Goal: Task Accomplishment & Management: Use online tool/utility

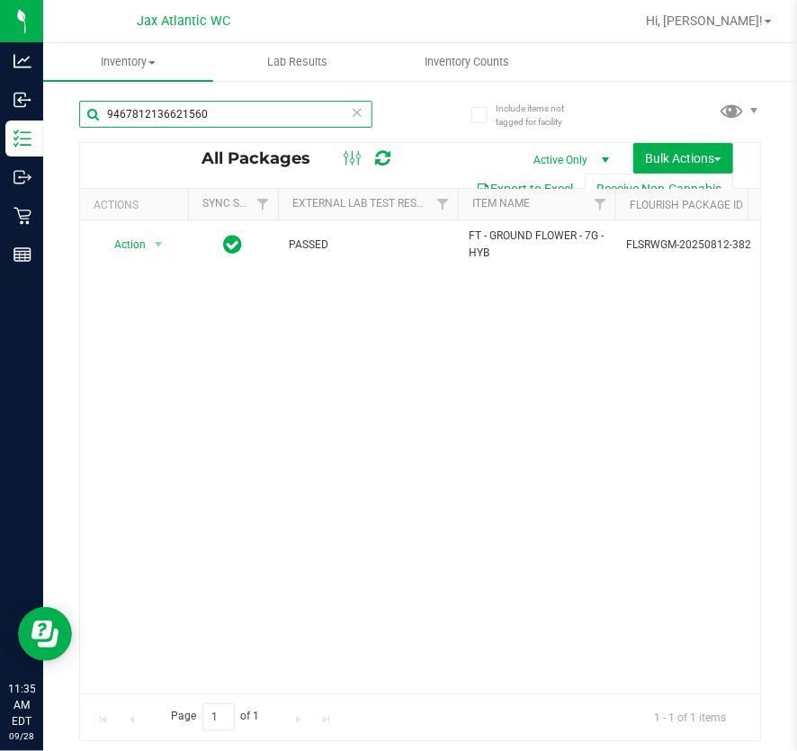
click at [267, 110] on input "9467812136621560" at bounding box center [225, 114] width 293 height 27
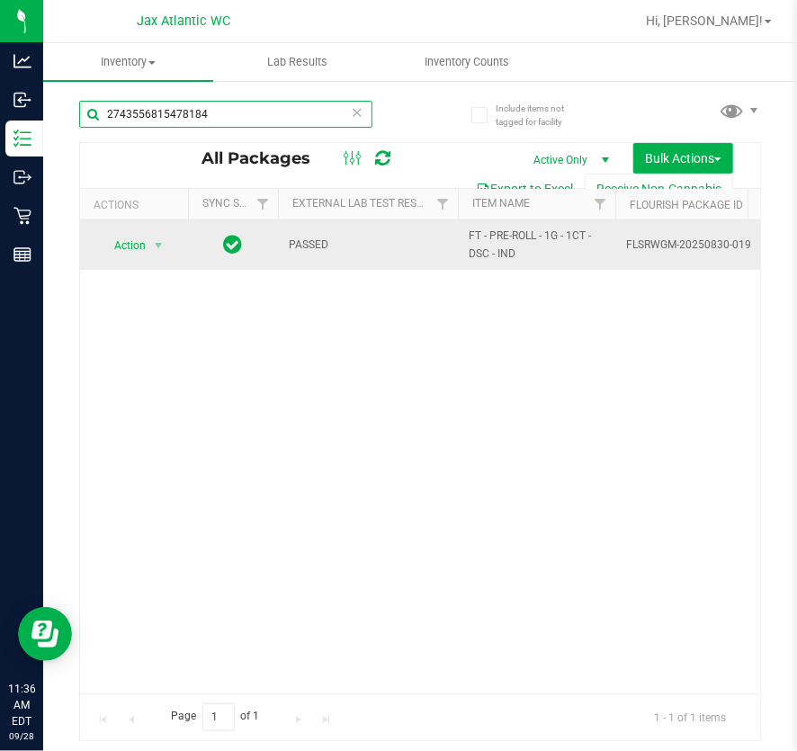
type input "2743556815478184"
click at [143, 243] on span "Action" at bounding box center [122, 245] width 49 height 25
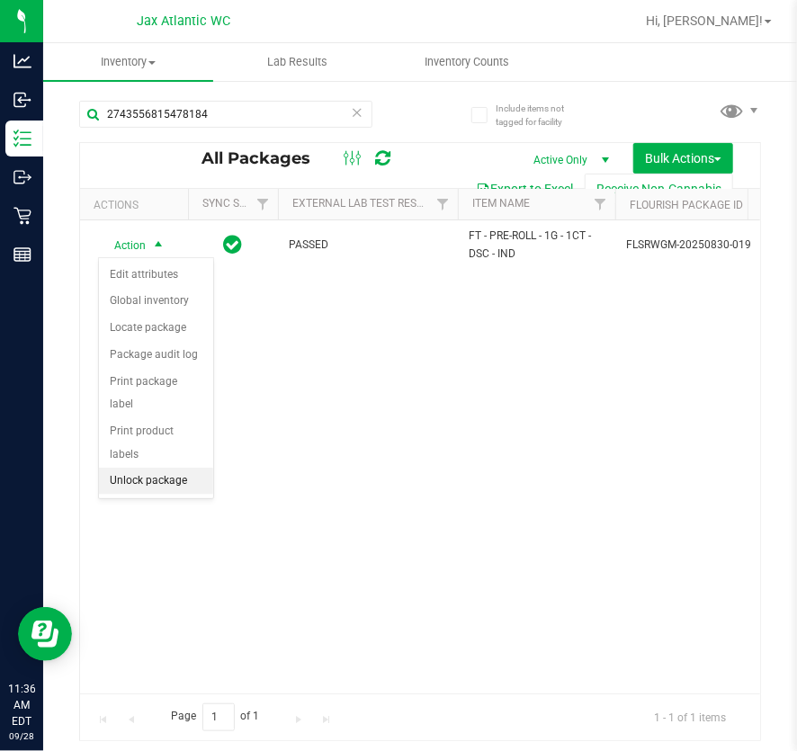
click at [164, 468] on li "Unlock package" at bounding box center [156, 481] width 114 height 27
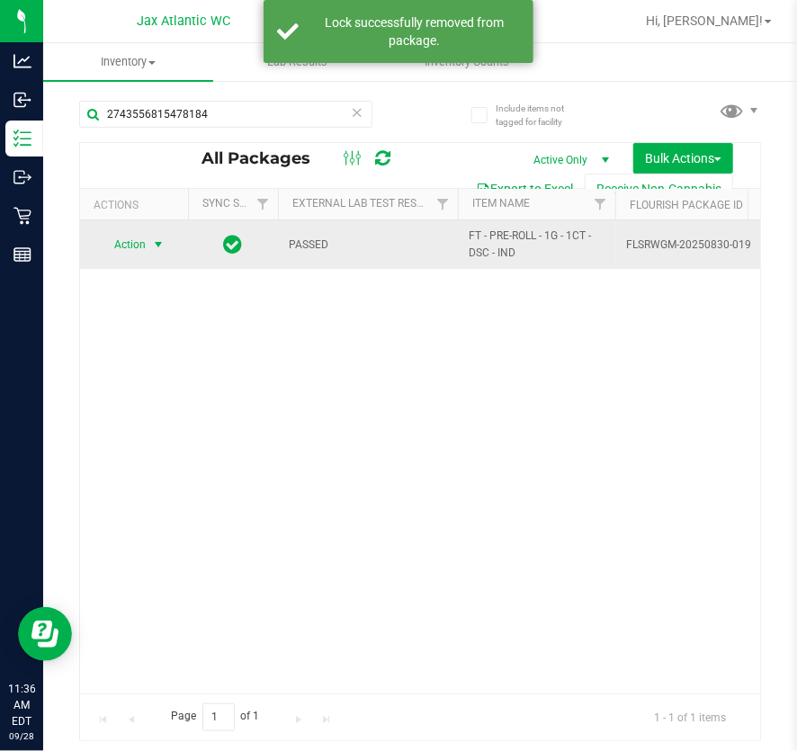
click at [157, 243] on span "select" at bounding box center [158, 244] width 14 height 14
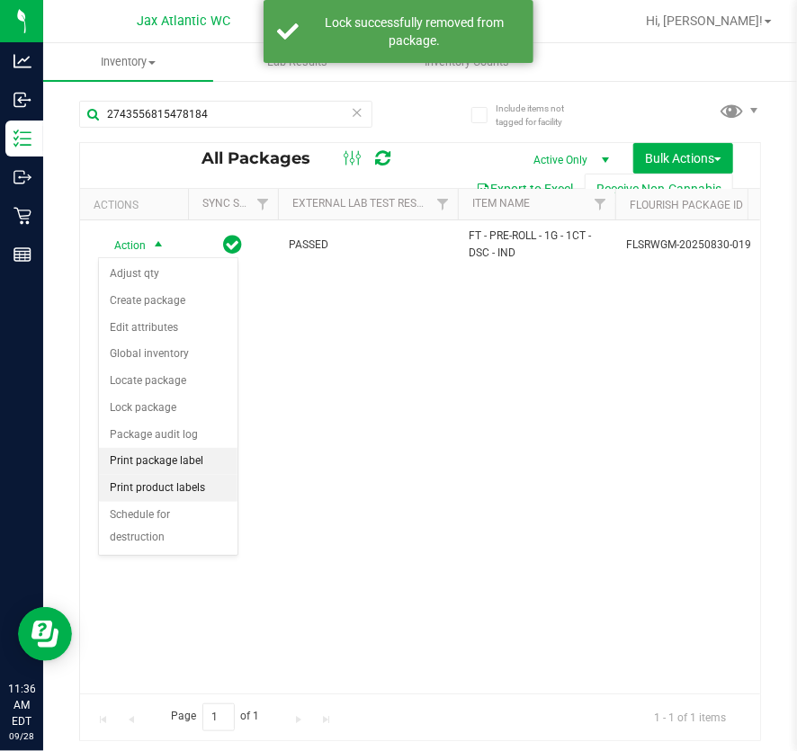
click at [168, 459] on li "Print package label" at bounding box center [168, 461] width 139 height 27
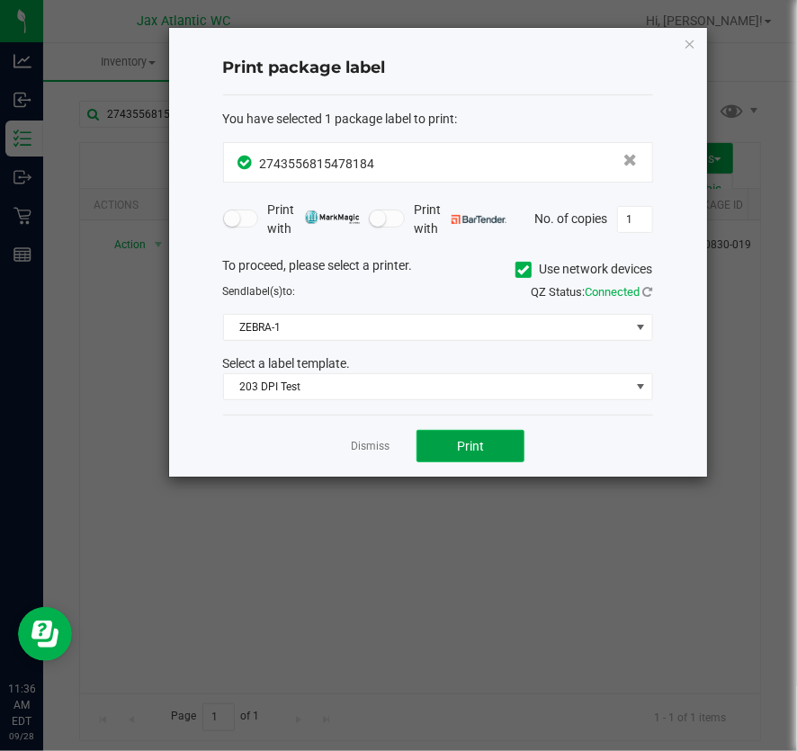
click at [508, 441] on button "Print" at bounding box center [470, 446] width 108 height 32
click at [370, 445] on link "Dismiss" at bounding box center [370, 446] width 39 height 15
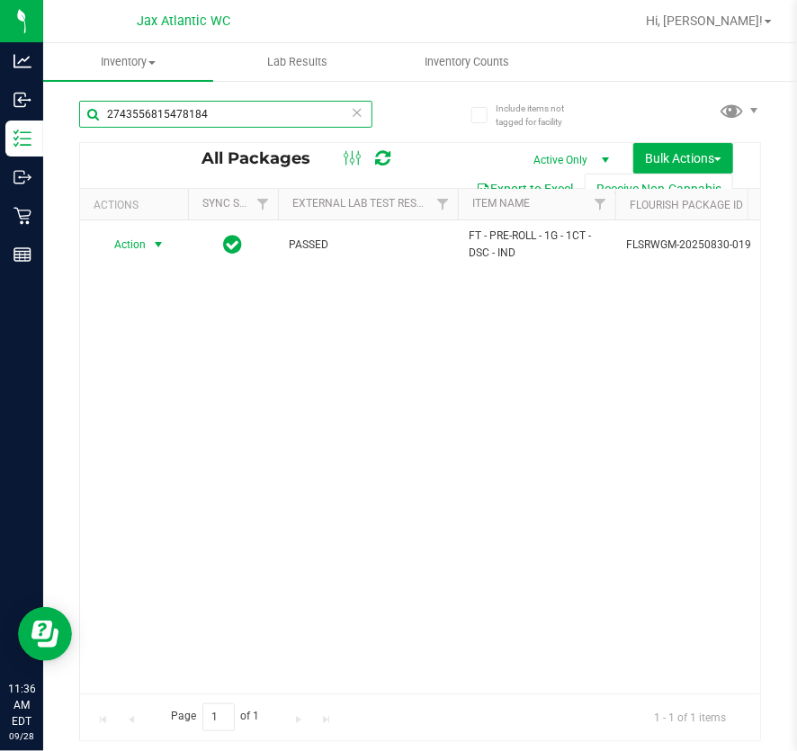
click at [246, 117] on input "2743556815478184" at bounding box center [225, 114] width 293 height 27
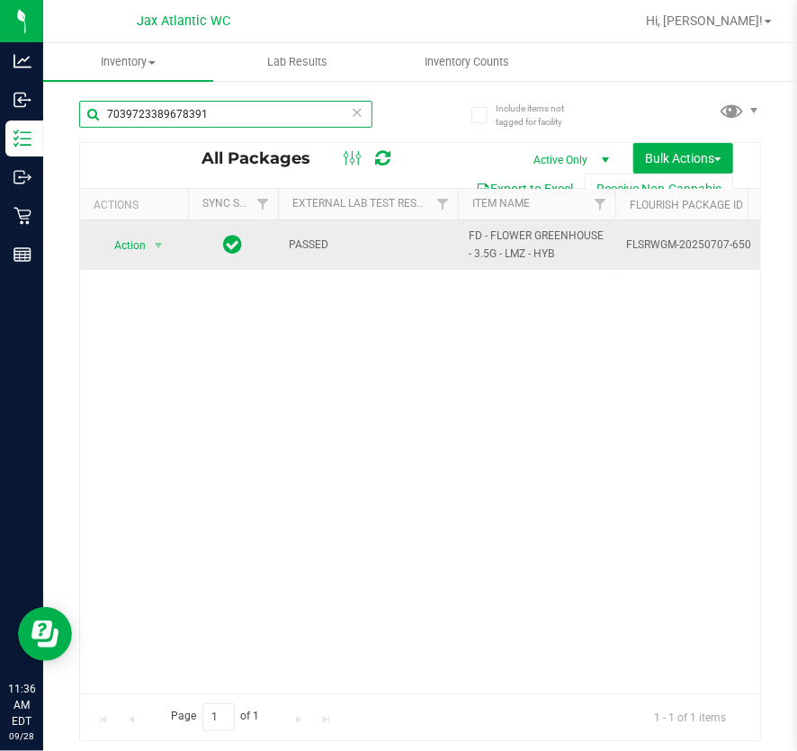
type input "7039723389678391"
click at [157, 235] on span "select" at bounding box center [159, 245] width 22 height 25
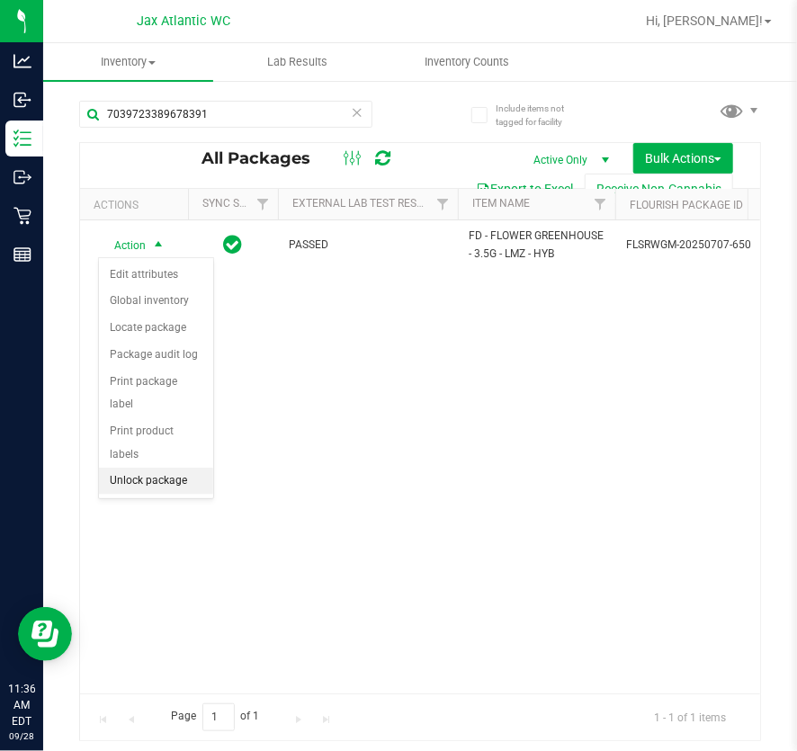
click at [152, 468] on li "Unlock package" at bounding box center [156, 481] width 114 height 27
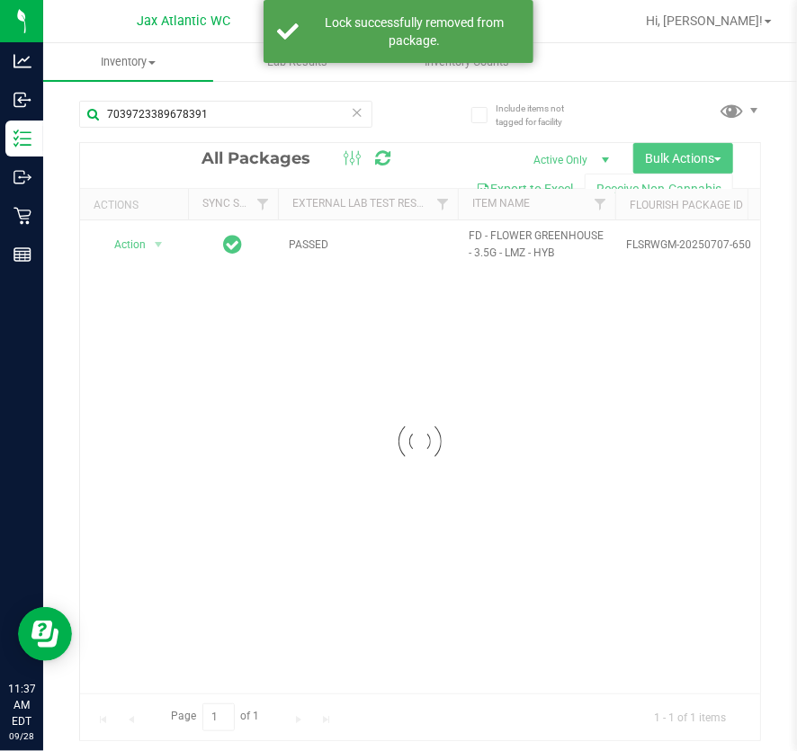
click at [142, 248] on div at bounding box center [420, 441] width 680 height 597
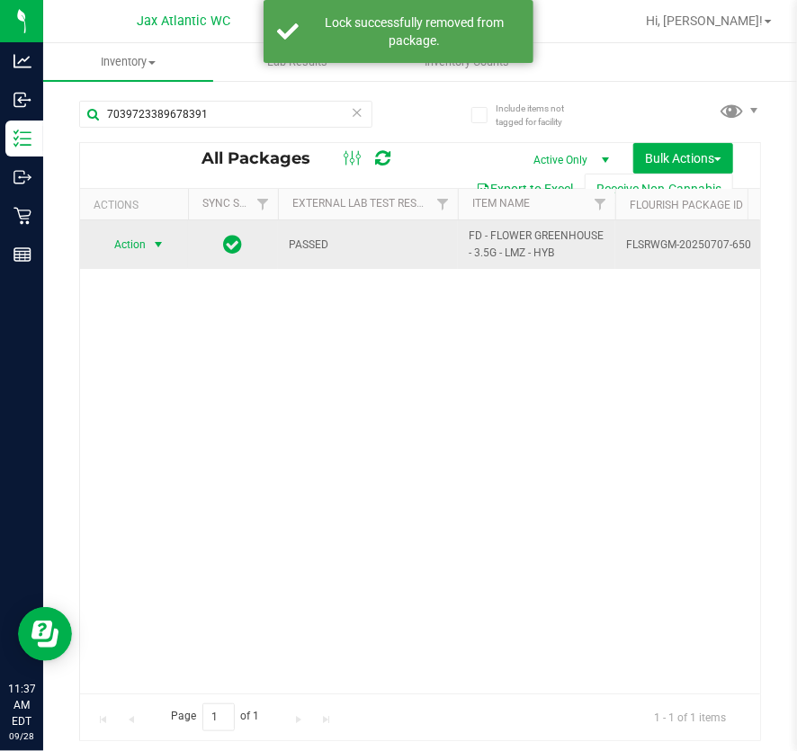
click at [160, 245] on span "select" at bounding box center [158, 244] width 14 height 14
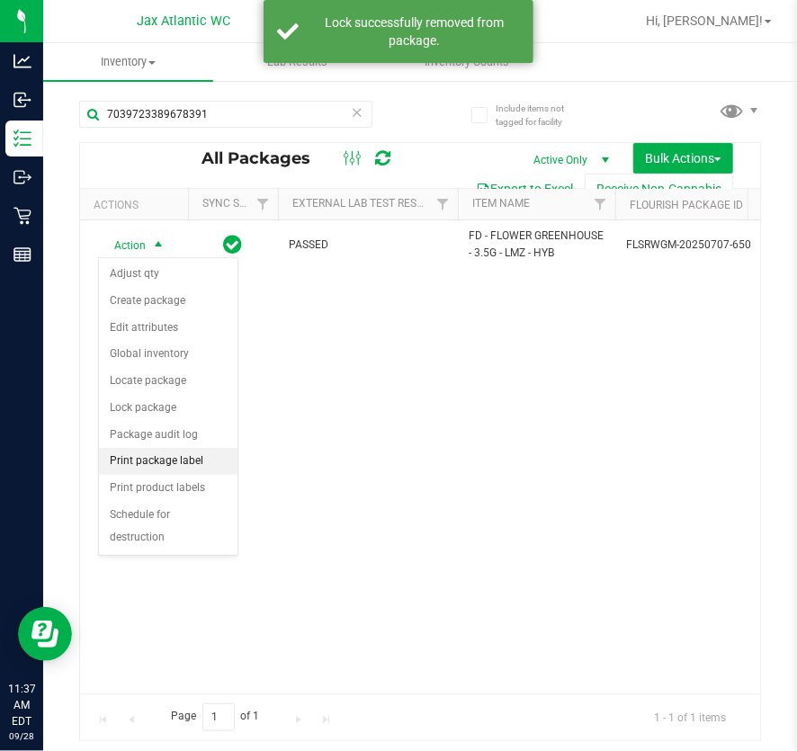
click at [146, 469] on li "Print package label" at bounding box center [168, 461] width 139 height 27
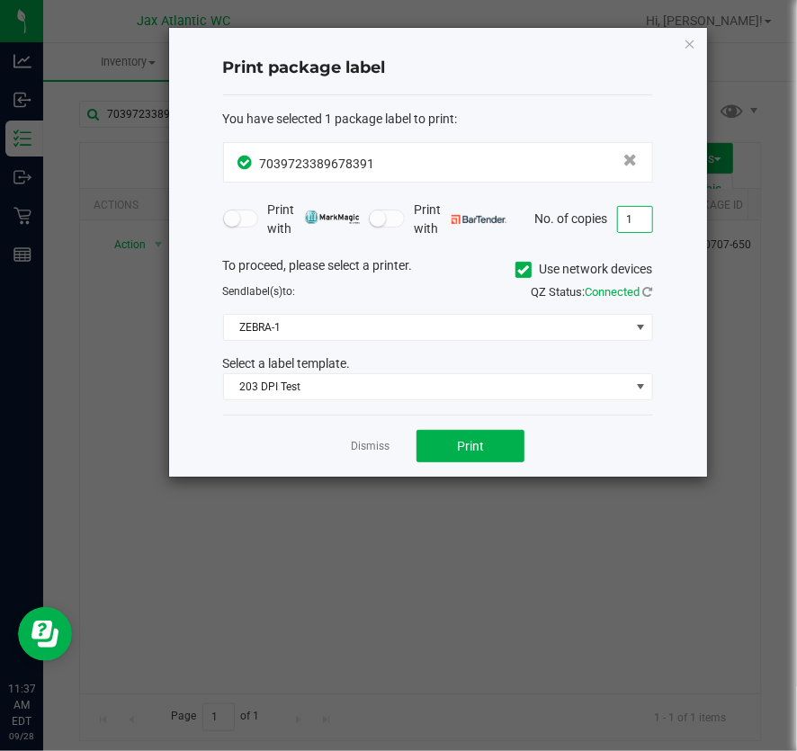
click at [634, 216] on input "1" at bounding box center [635, 219] width 34 height 25
type input "2"
click at [516, 458] on button "Print" at bounding box center [470, 446] width 108 height 32
click at [350, 454] on div "Dismiss Print" at bounding box center [438, 446] width 430 height 62
click at [360, 447] on link "Dismiss" at bounding box center [370, 446] width 39 height 15
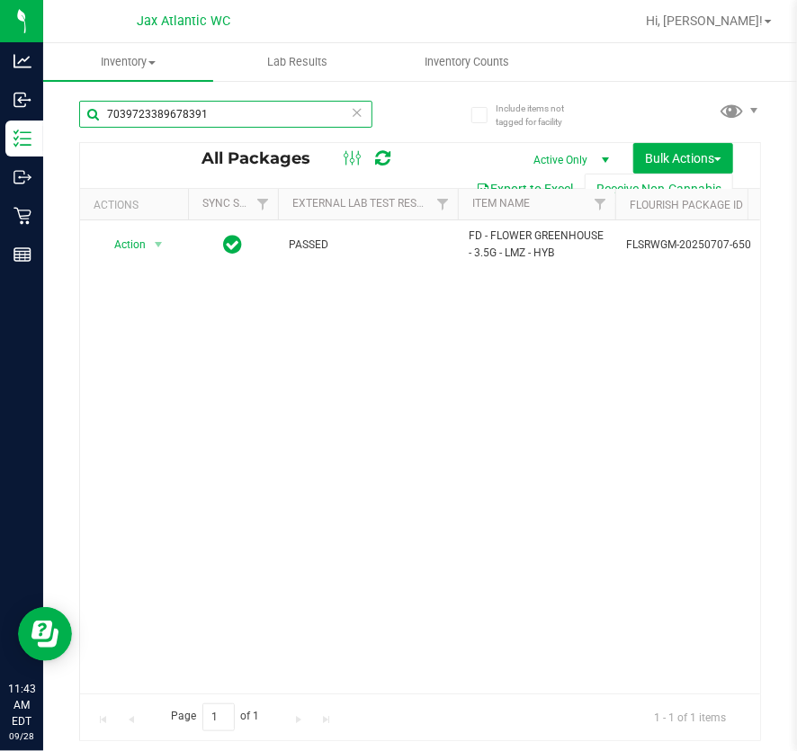
click at [224, 121] on input "7039723389678391" at bounding box center [225, 114] width 293 height 27
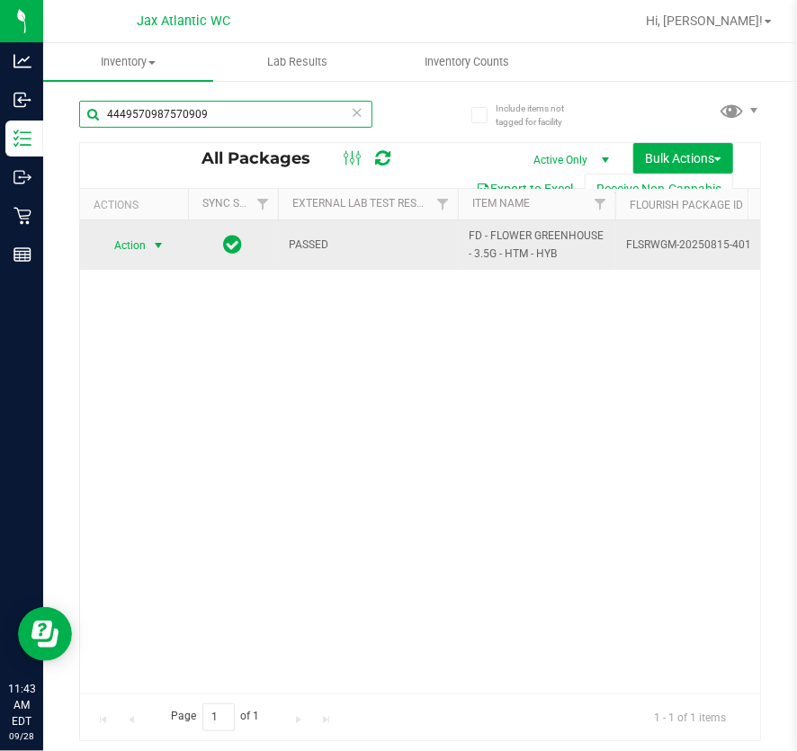
type input "4449570987570909"
click at [161, 245] on span "select" at bounding box center [158, 245] width 14 height 14
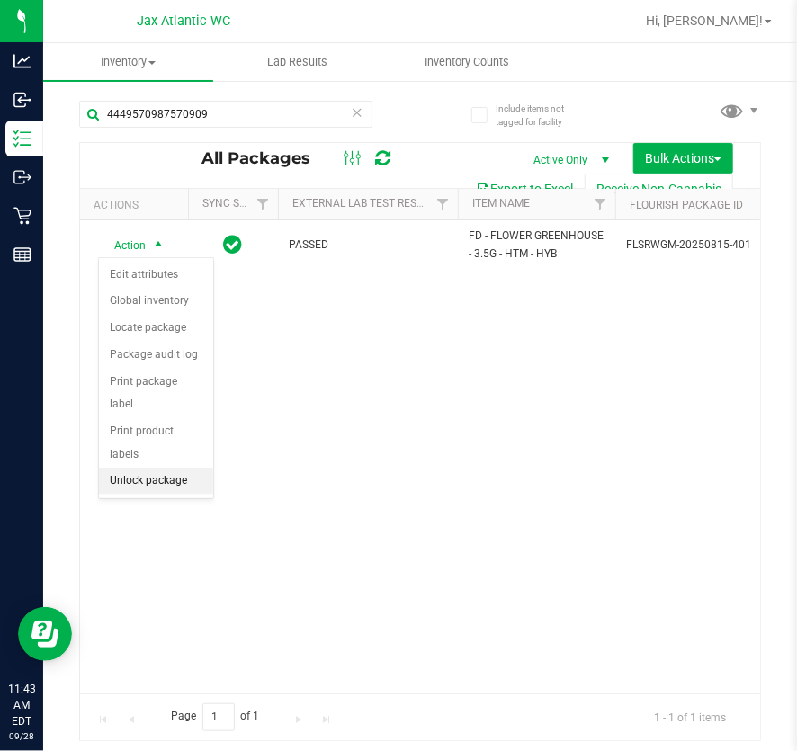
click at [175, 468] on li "Unlock package" at bounding box center [156, 481] width 114 height 27
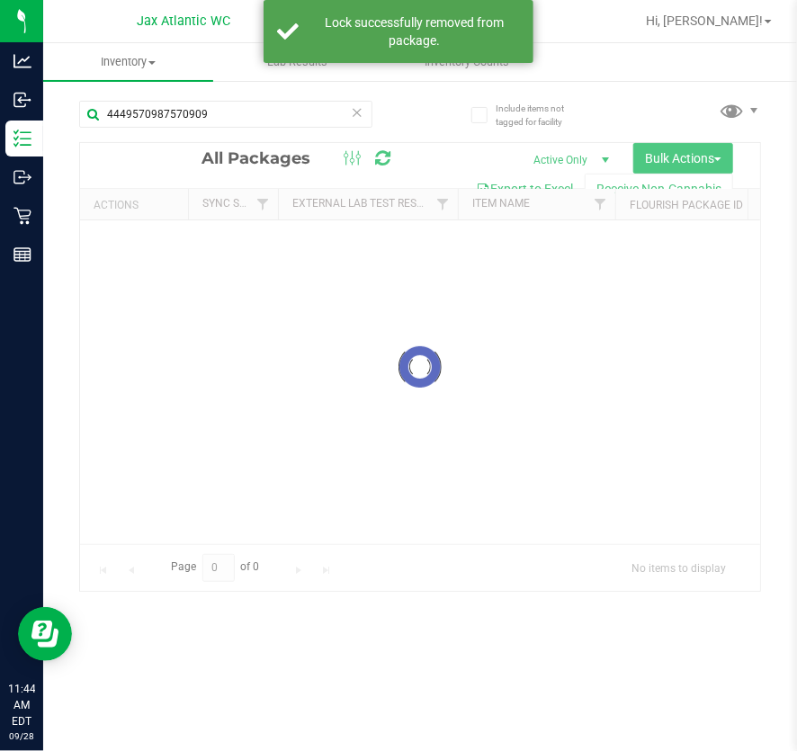
click at [149, 236] on div at bounding box center [420, 367] width 680 height 448
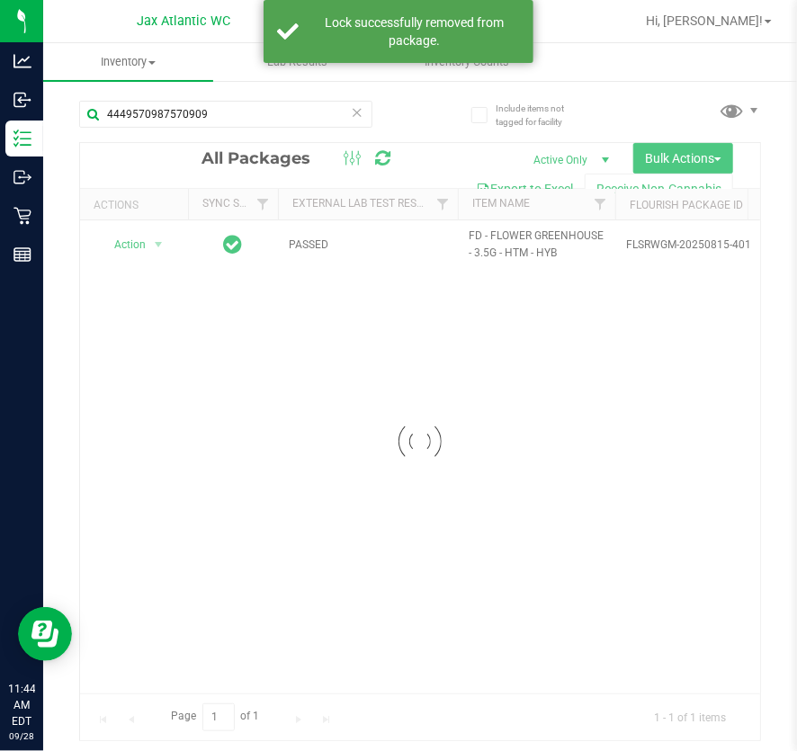
click at [152, 236] on div at bounding box center [420, 441] width 680 height 597
click at [150, 248] on div at bounding box center [420, 441] width 680 height 597
click at [153, 243] on div at bounding box center [420, 441] width 680 height 597
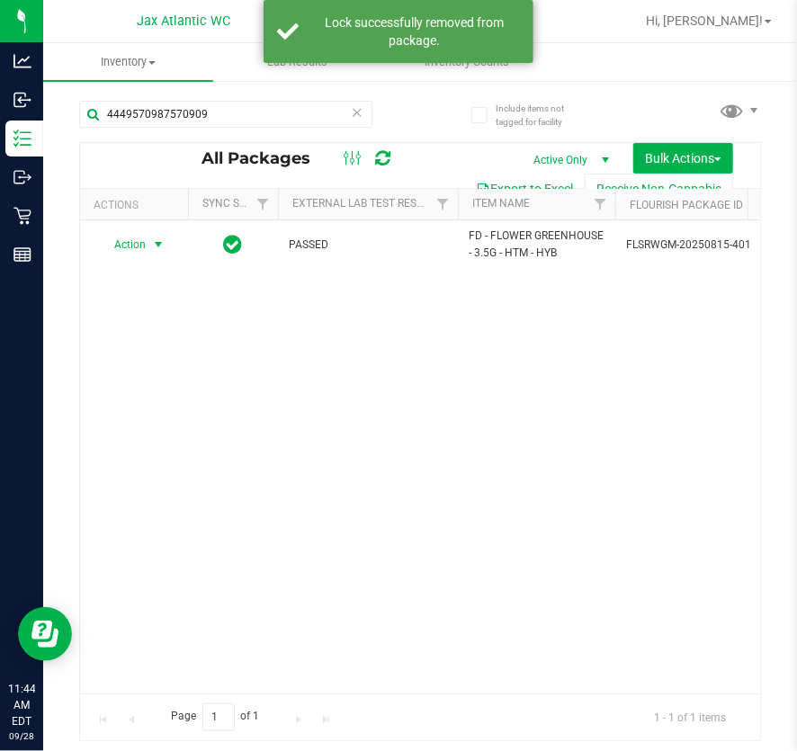
click at [153, 246] on span "select" at bounding box center [158, 244] width 14 height 14
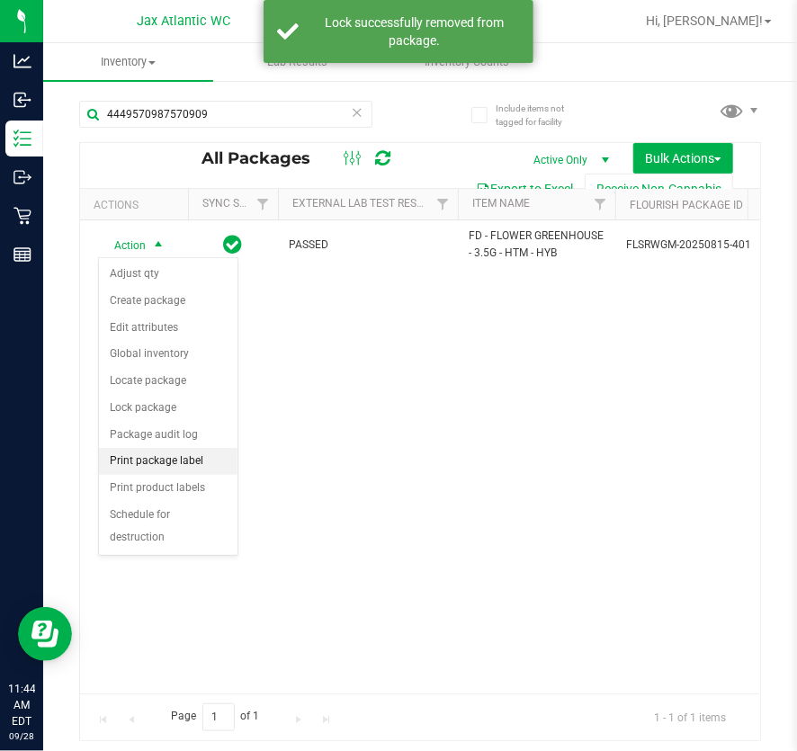
click at [174, 462] on li "Print package label" at bounding box center [168, 461] width 139 height 27
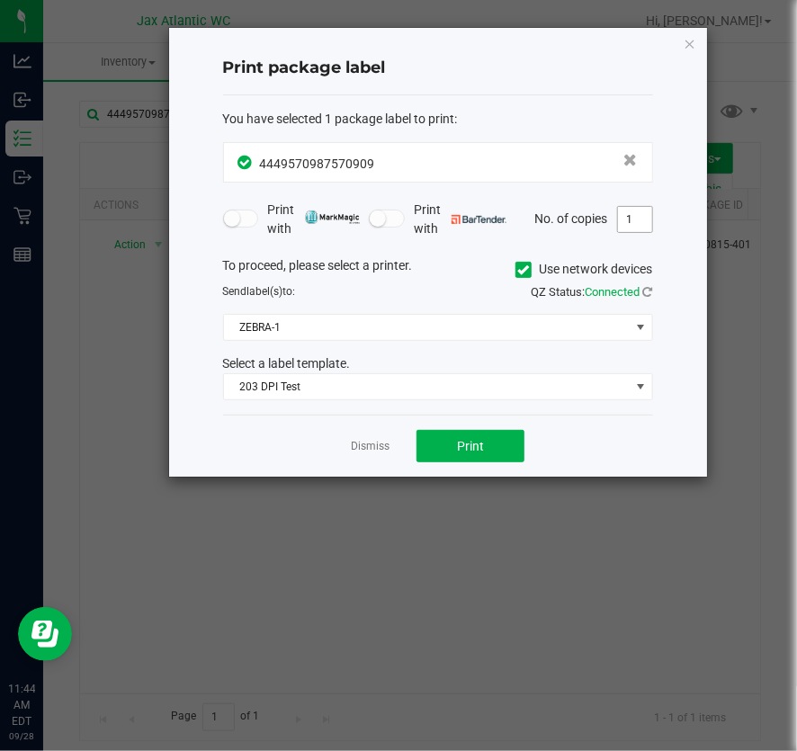
click at [639, 217] on input "1" at bounding box center [635, 219] width 34 height 25
type input "2"
click at [515, 447] on button "Print" at bounding box center [470, 446] width 108 height 32
